Goal: Find specific page/section: Find specific page/section

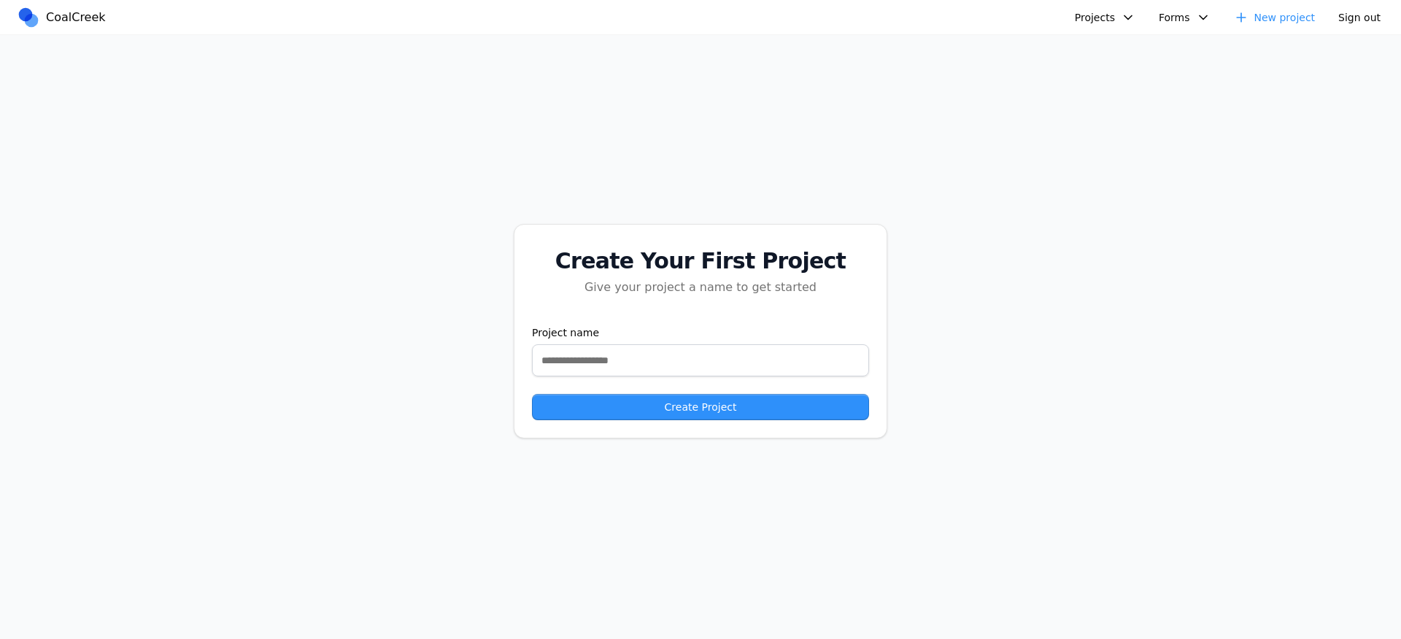
click at [1123, 14] on button "Projects" at bounding box center [1105, 18] width 78 height 22
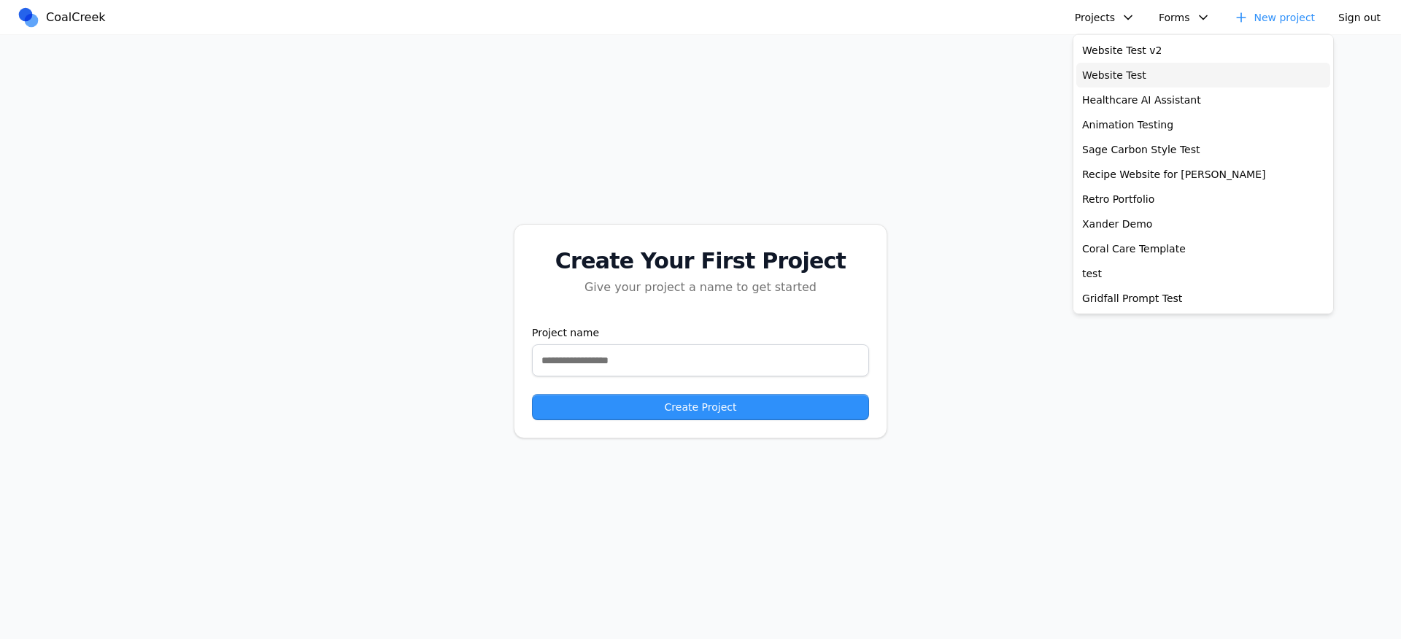
click at [1144, 72] on link "Website Test" at bounding box center [1203, 75] width 254 height 25
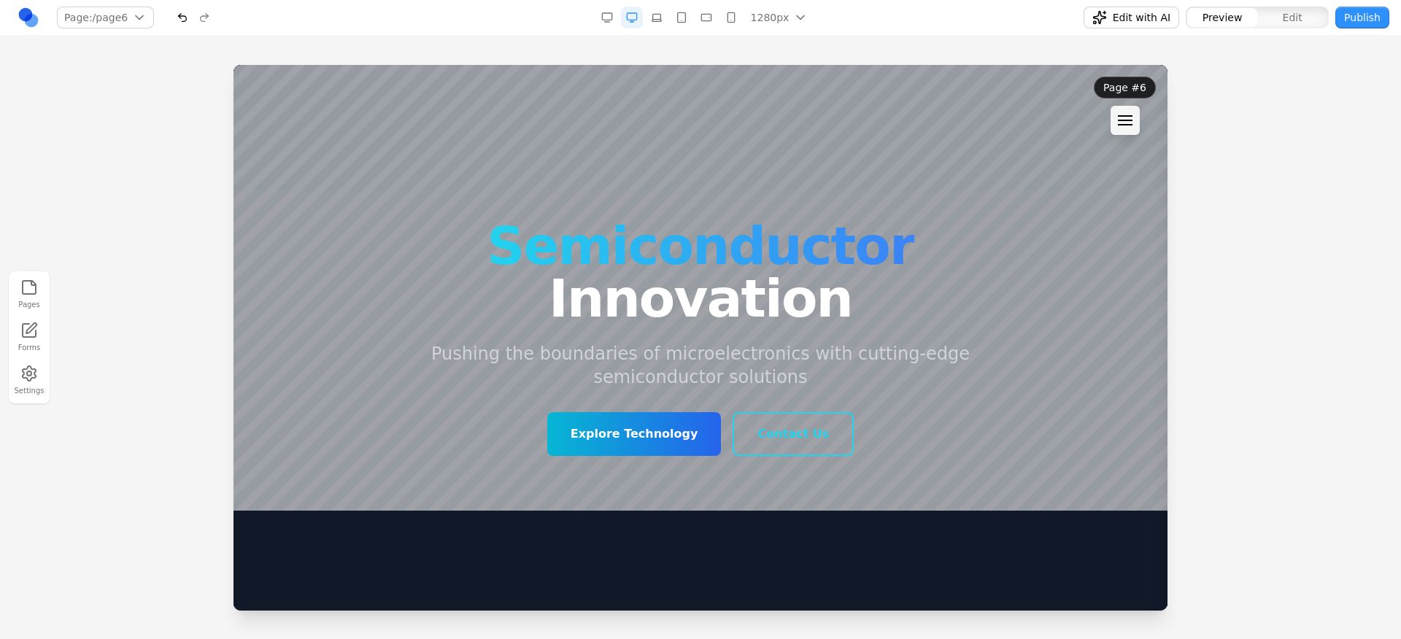
click at [1142, 118] on header "Page #6 Navigation × Page #1 Page #2 Page #3 Page #4 Page #5 Page #6 Page #7 Pa…" at bounding box center [1124, 106] width 85 height 82
click at [1133, 120] on div at bounding box center [1125, 120] width 15 height 1
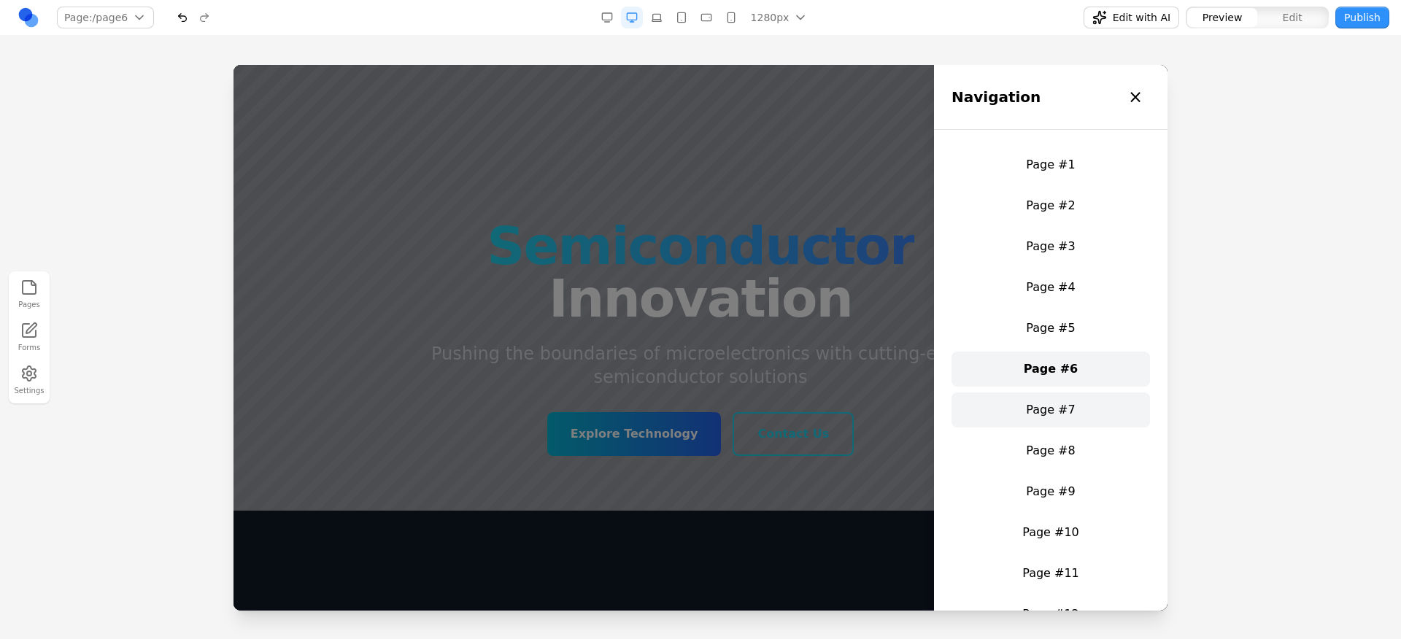
click at [1056, 403] on link "Page #7" at bounding box center [1051, 410] width 198 height 35
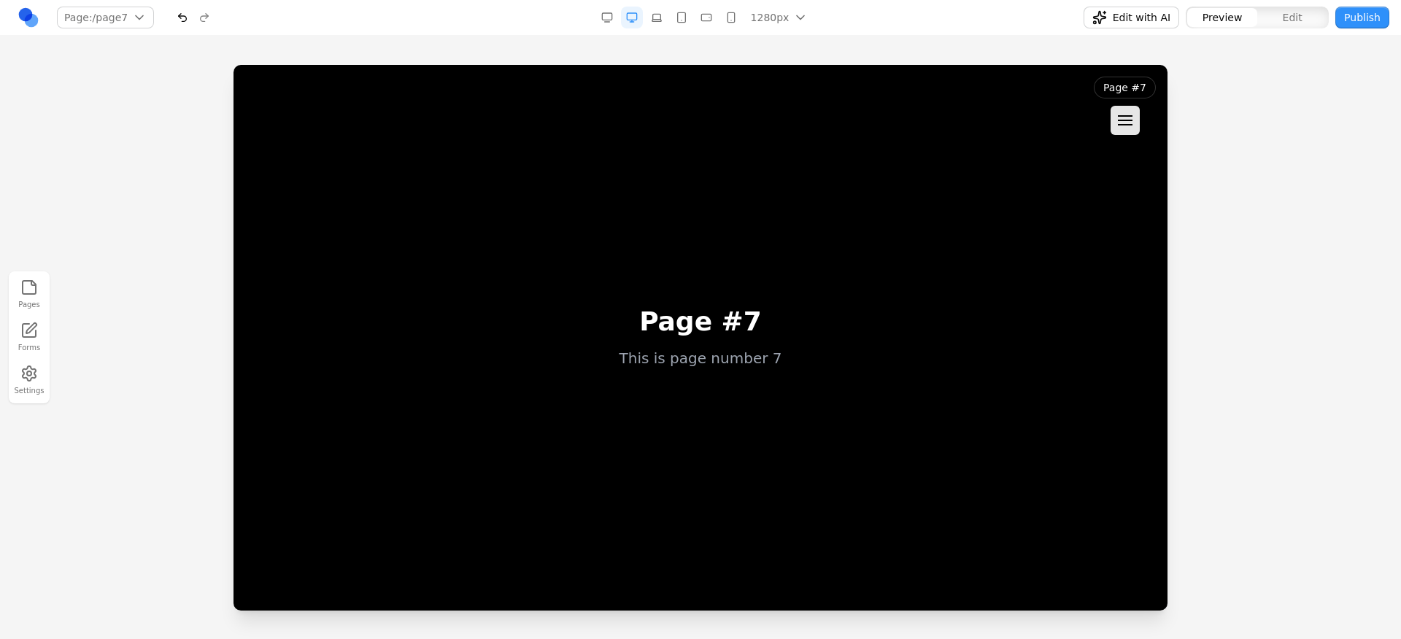
click at [1023, 385] on main "Page #7 This is page number 7" at bounding box center [701, 338] width 934 height 546
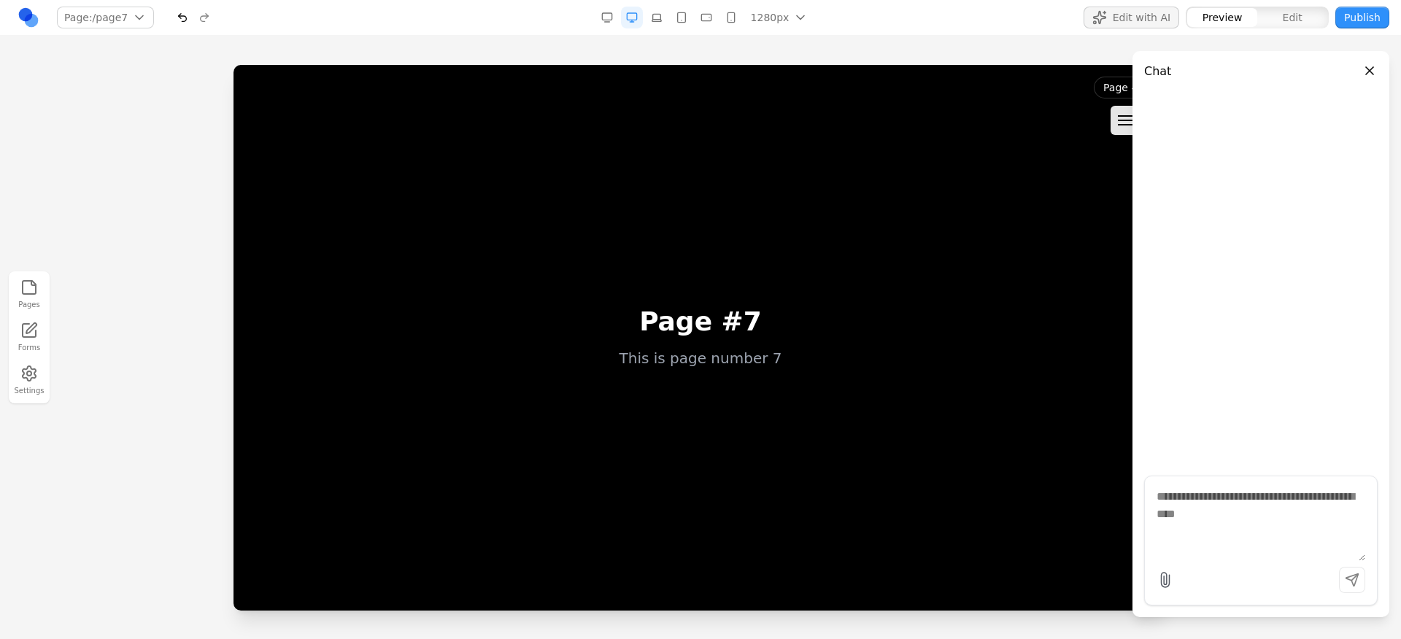
click at [1049, 153] on main "Page #7 This is page number 7" at bounding box center [701, 338] width 934 height 546
click at [1119, 108] on button at bounding box center [1125, 120] width 29 height 29
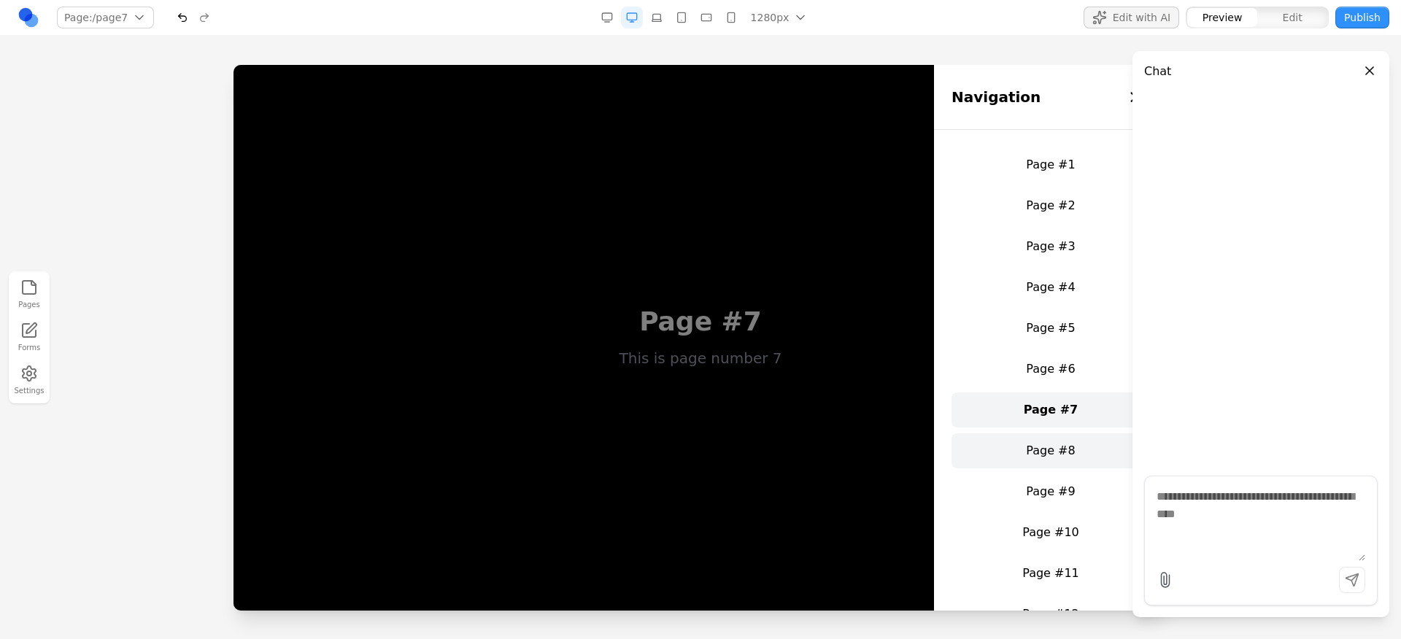
click at [1064, 450] on link "Page #8" at bounding box center [1051, 450] width 198 height 35
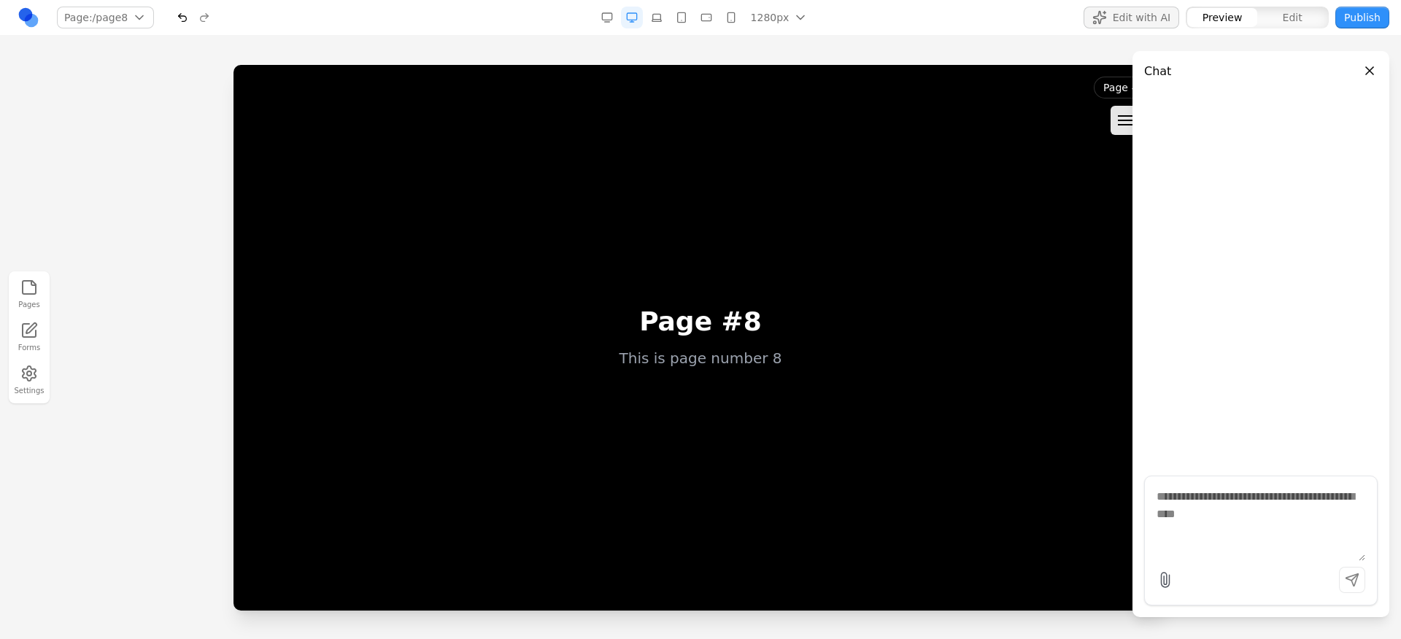
click at [1195, 491] on textarea at bounding box center [1261, 524] width 209 height 73
click at [1200, 494] on textarea "**********" at bounding box center [1261, 524] width 209 height 73
paste textarea "**********"
type textarea "**********"
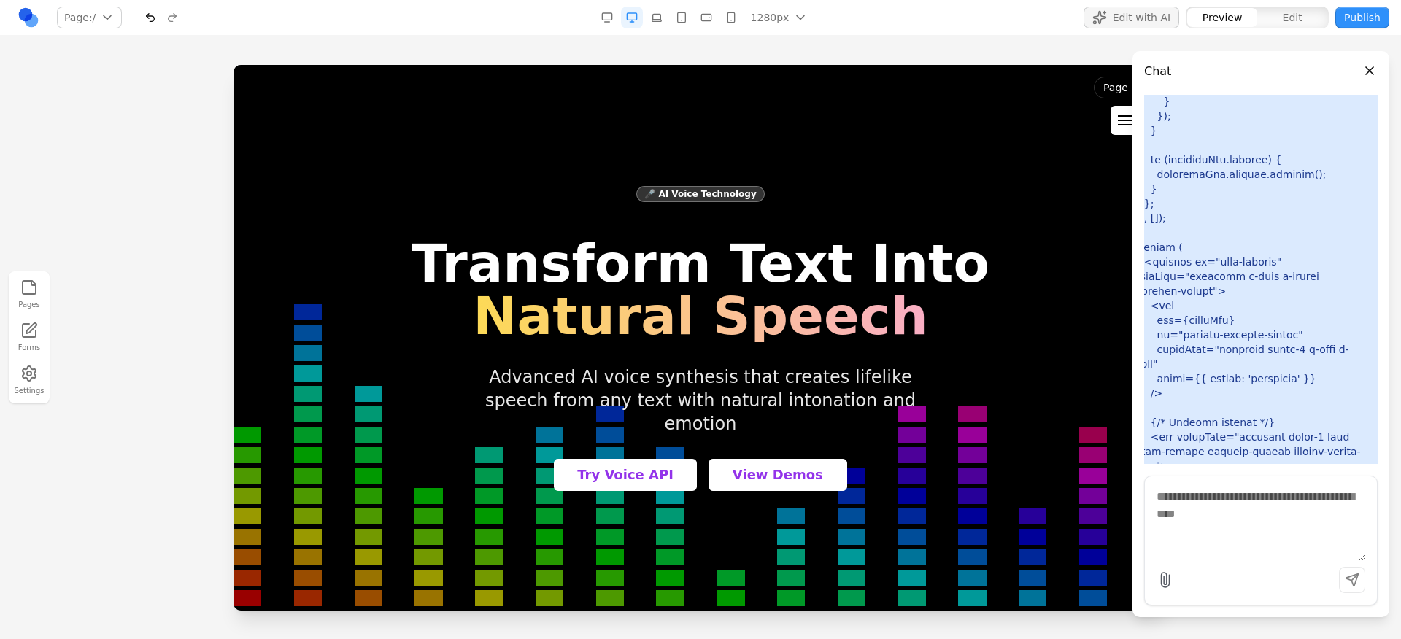
click at [1125, 120] on div at bounding box center [1125, 120] width 15 height 10
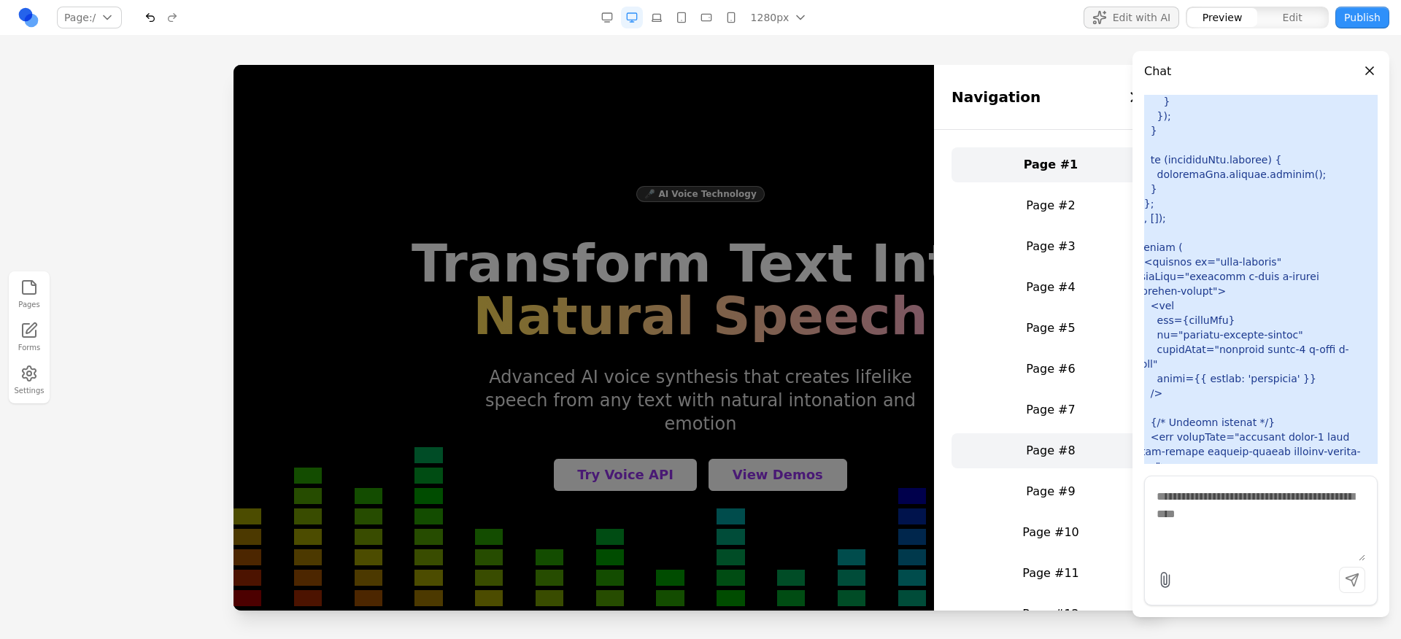
click at [1053, 438] on link "Page #8" at bounding box center [1051, 450] width 198 height 35
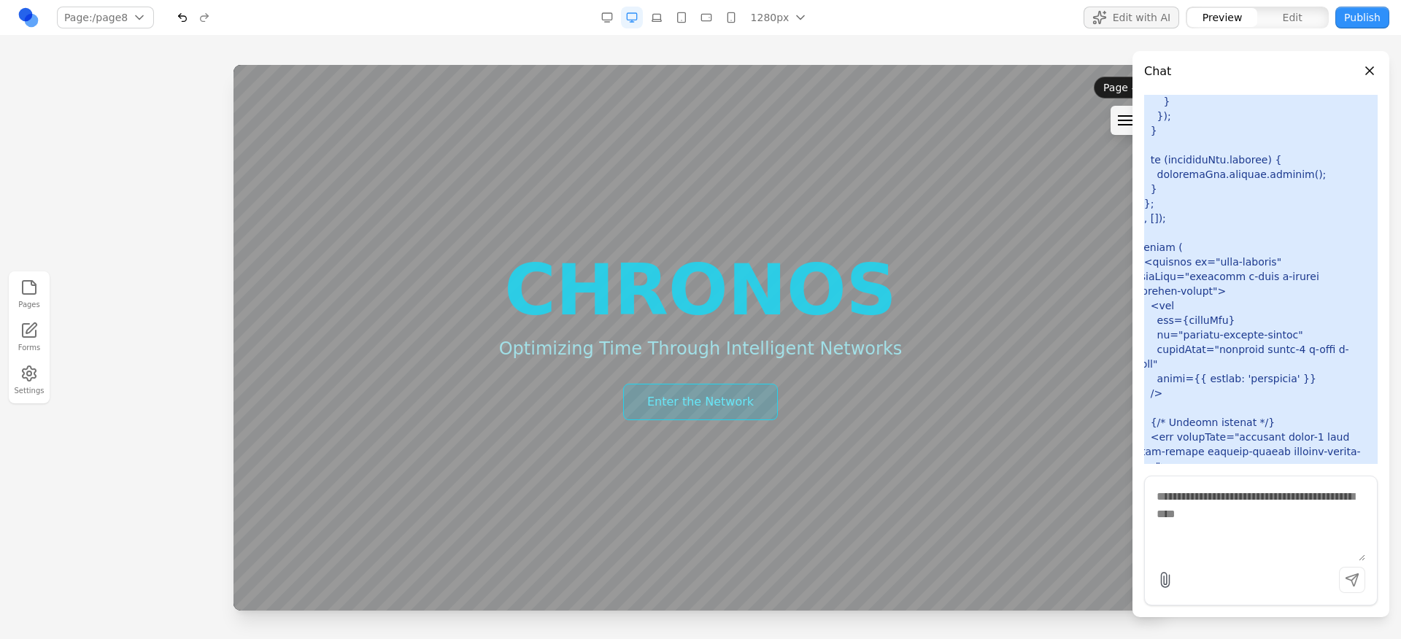
drag, startPoint x: 1253, startPoint y: 244, endPoint x: 1233, endPoint y: 188, distance: 60.2
drag, startPoint x: 1281, startPoint y: 199, endPoint x: 1260, endPoint y: 254, distance: 58.4
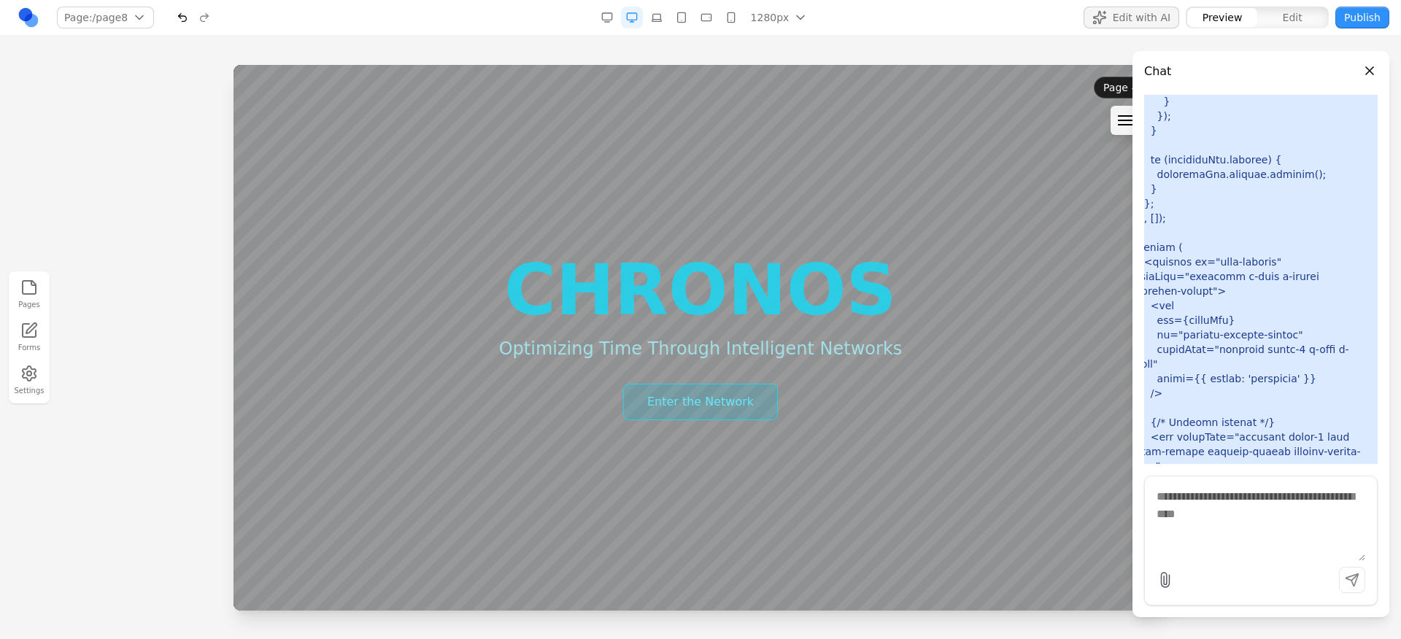
drag, startPoint x: 1312, startPoint y: 313, endPoint x: 1314, endPoint y: 243, distance: 70.1
click at [1124, 123] on div at bounding box center [1125, 120] width 15 height 10
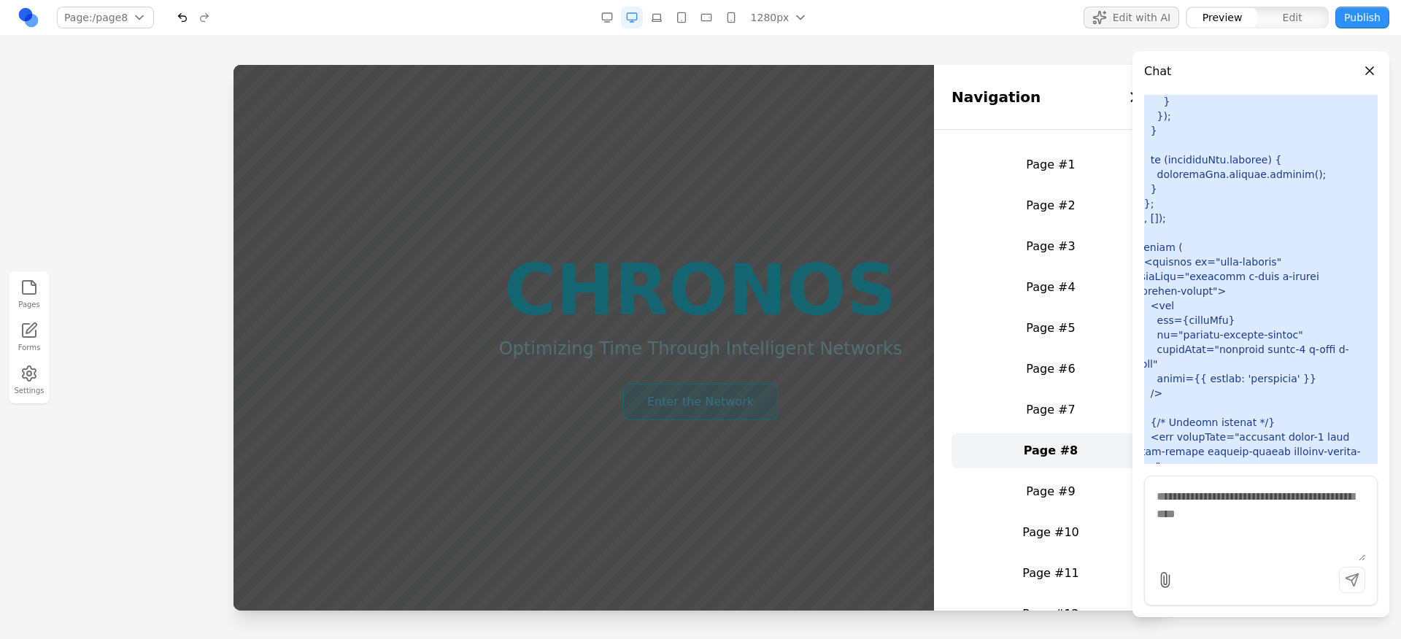
click at [1209, 528] on textarea at bounding box center [1261, 524] width 209 height 73
type textarea "**********"
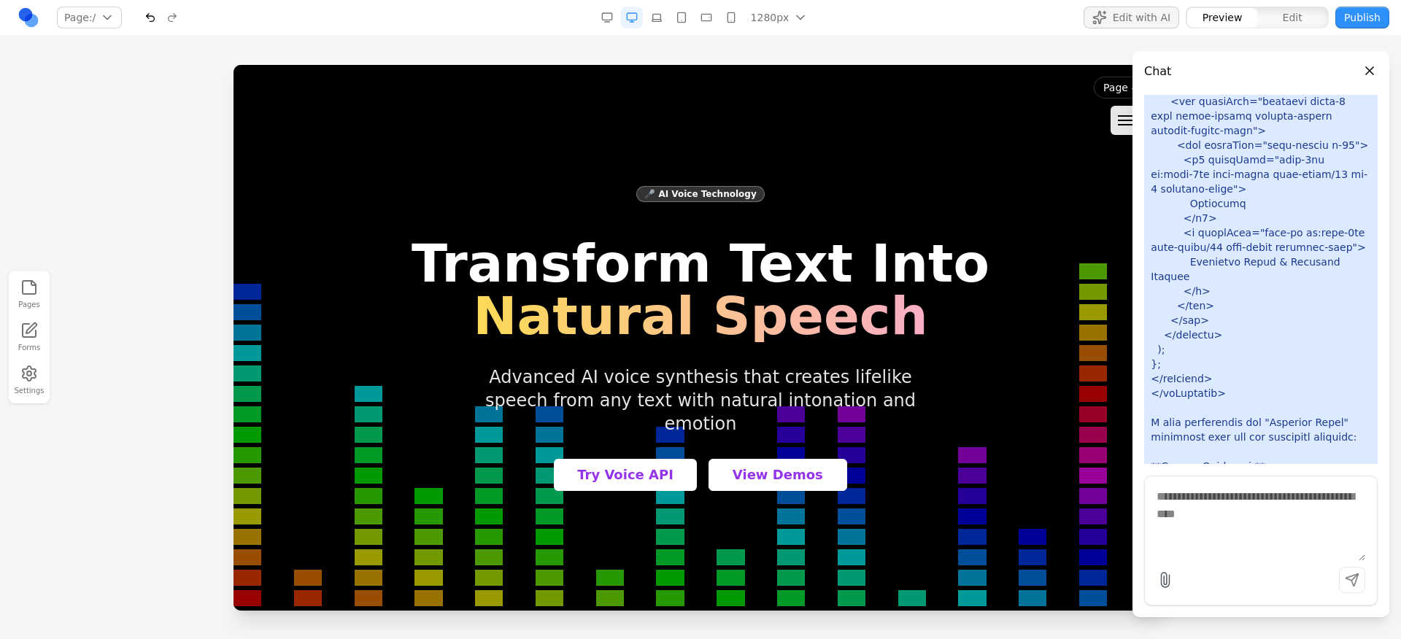
click at [1368, 72] on button "Close panel" at bounding box center [1370, 71] width 16 height 16
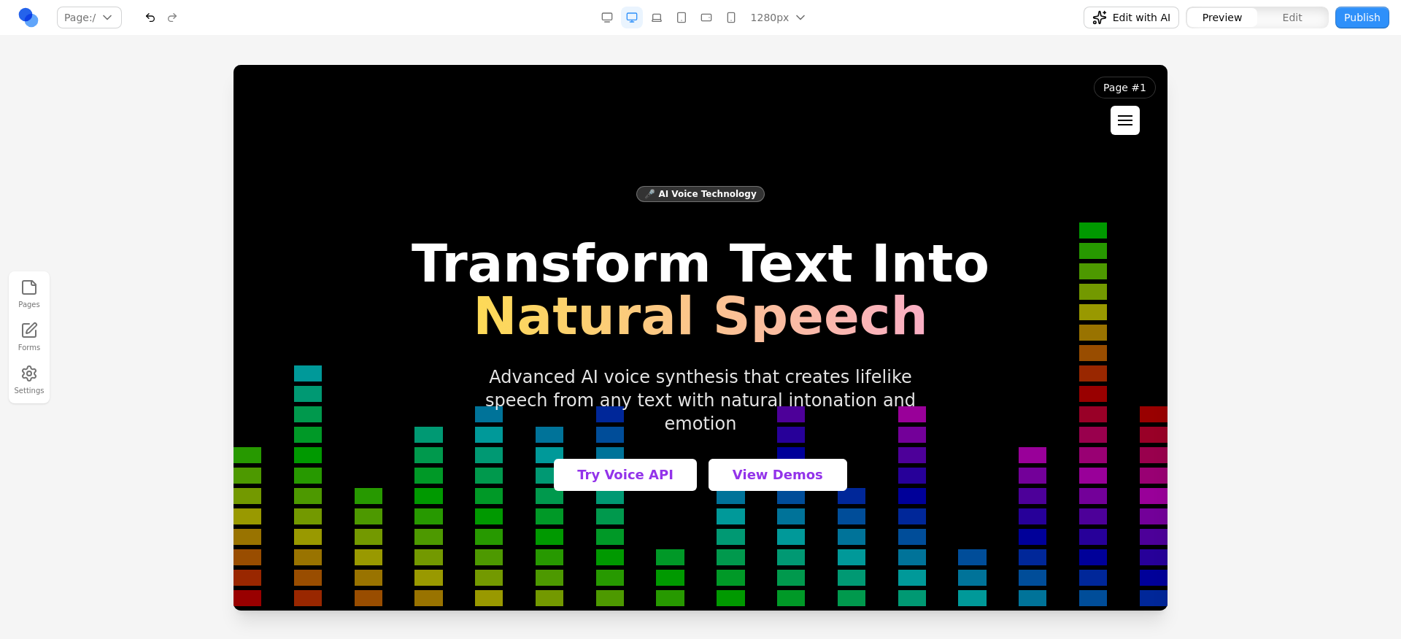
click at [1136, 129] on button at bounding box center [1125, 120] width 29 height 29
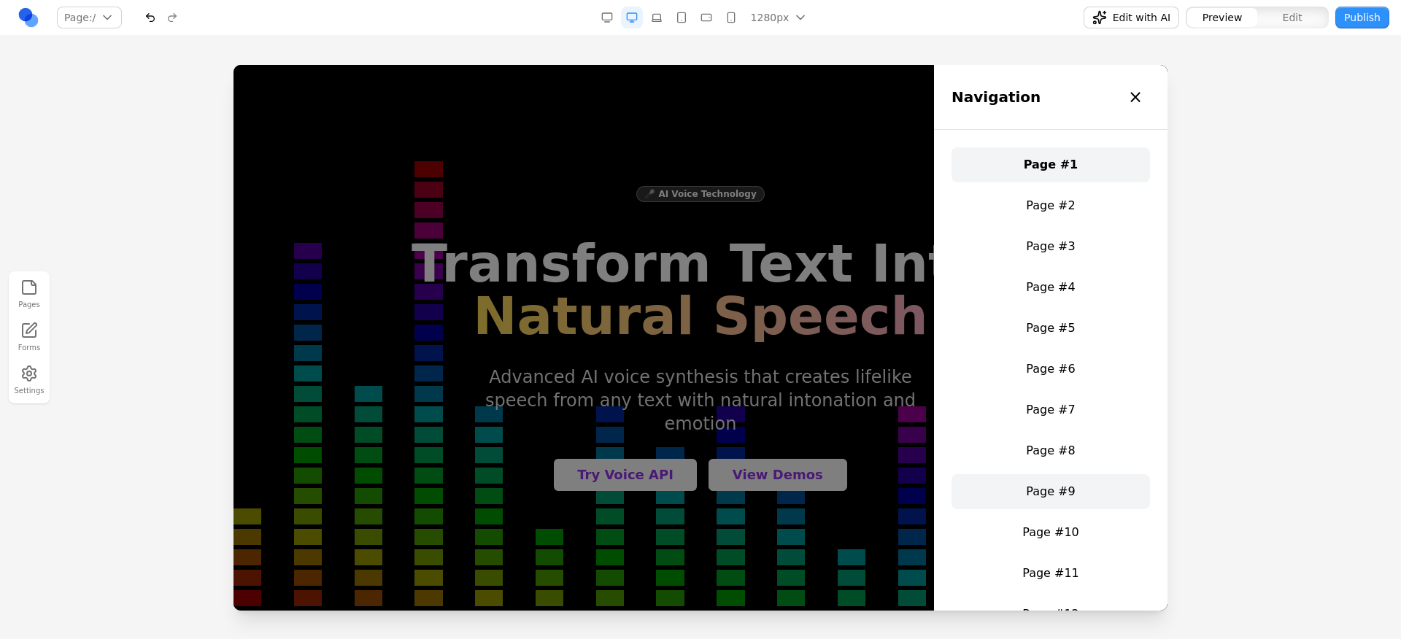
click at [1052, 488] on link "Page #9" at bounding box center [1051, 491] width 198 height 35
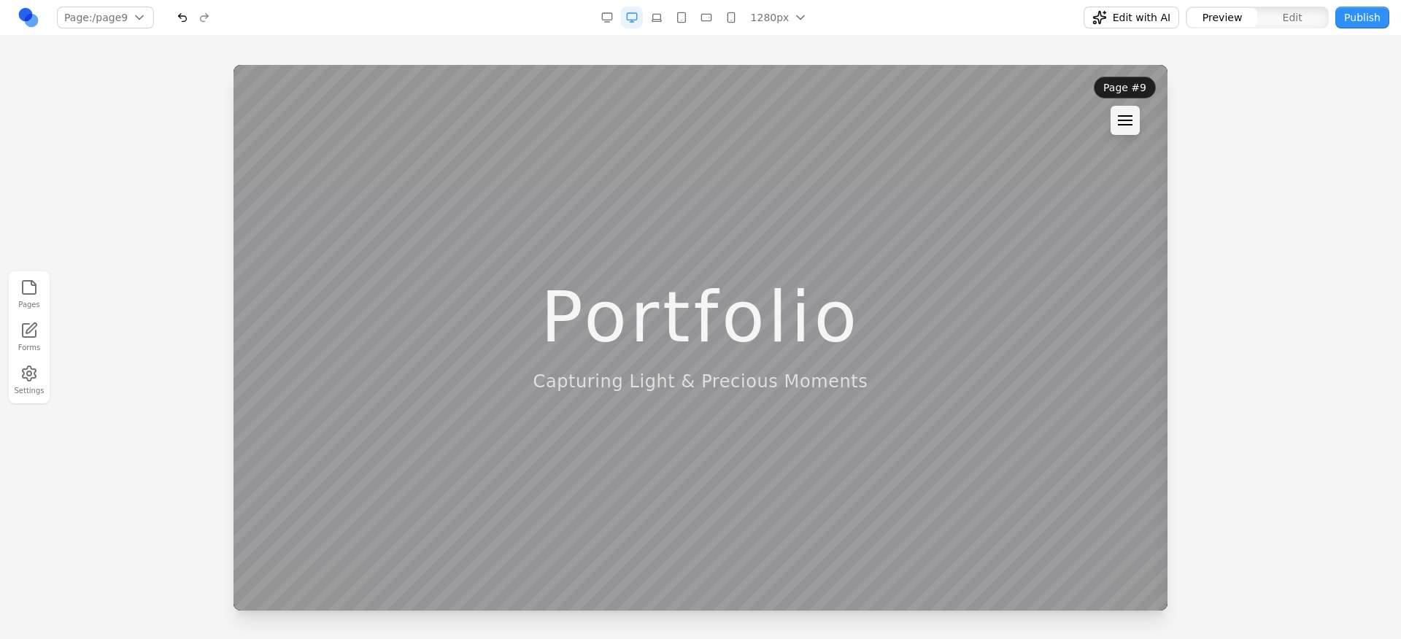
click at [234, 452] on html "Page #9 Navigation × Page #1 Page #2 Page #3 Page #4 Page #5 Page #6 Page #7 Pa…" at bounding box center [701, 338] width 934 height 546
